Goal: Check status: Check status

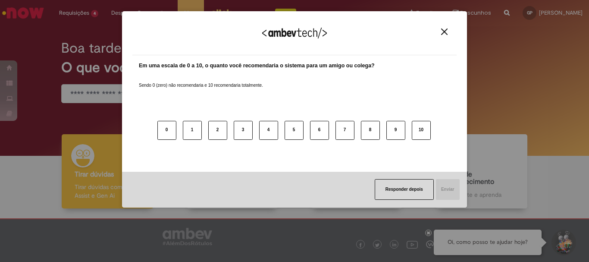
click at [445, 32] on img "Close" at bounding box center [444, 31] width 6 height 6
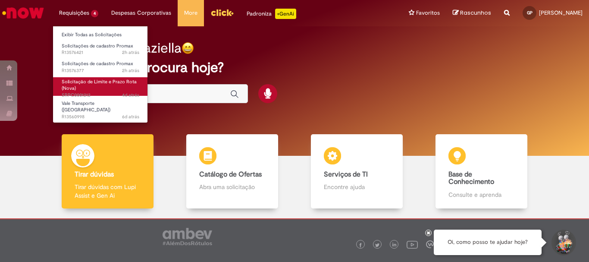
click at [100, 84] on span "Solicitação de Limite e Prazo Rota (Nova)" at bounding box center [99, 84] width 75 height 13
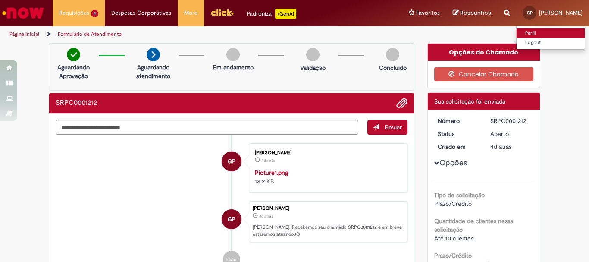
click at [541, 30] on link "Perfil" at bounding box center [550, 32] width 68 height 9
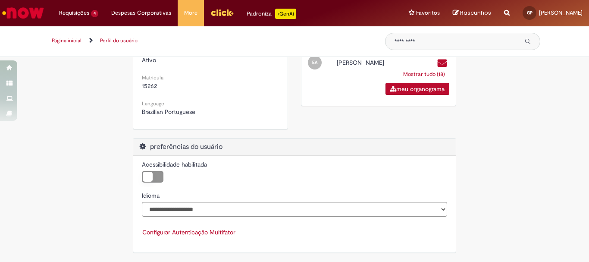
scroll to position [109, 0]
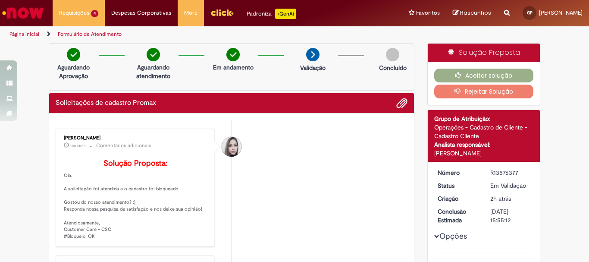
scroll to position [86, 0]
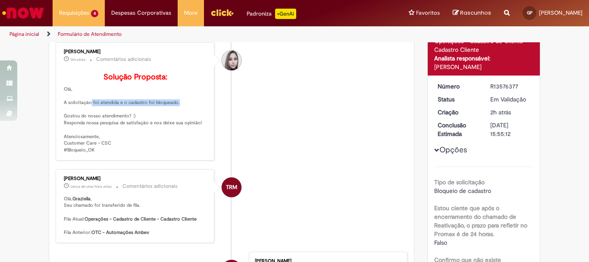
drag, startPoint x: 81, startPoint y: 113, endPoint x: 170, endPoint y: 118, distance: 88.5
click at [170, 118] on p "Solução Proposta: Olá, A solicitação foi atendida e o cadastro foi bloqueado. G…" at bounding box center [136, 113] width 144 height 81
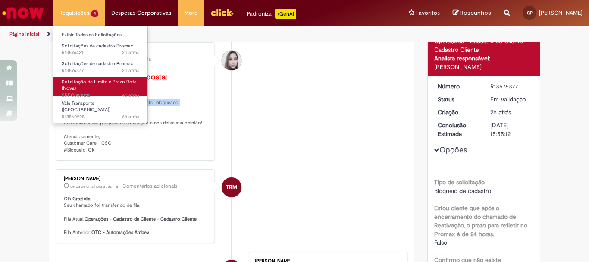
click at [109, 86] on link "Solicitação de Limite e Prazo Rota (Nova) 4d atrás 4 dias atrás SRPC0001212" at bounding box center [100, 86] width 95 height 19
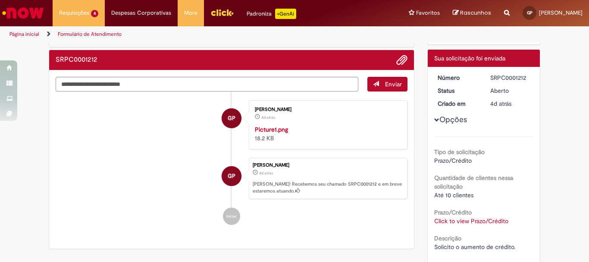
scroll to position [86, 0]
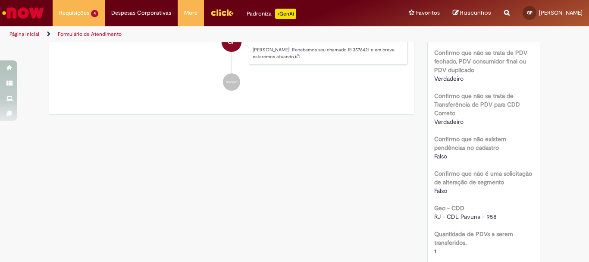
scroll to position [302, 0]
